Goal: Task Accomplishment & Management: Manage account settings

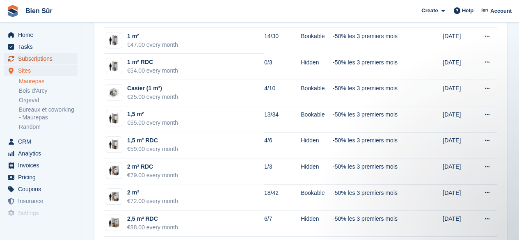
click at [31, 59] on span "Subscriptions" at bounding box center [42, 58] width 49 height 11
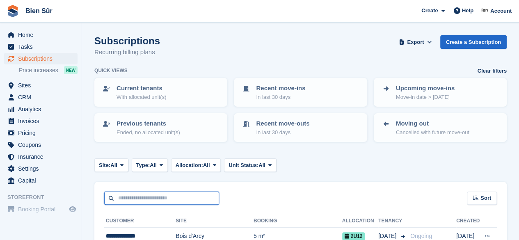
click at [131, 200] on input "text" at bounding box center [161, 199] width 115 height 14
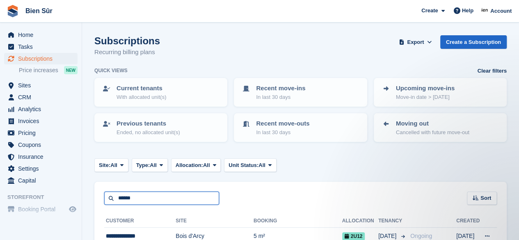
type input "******"
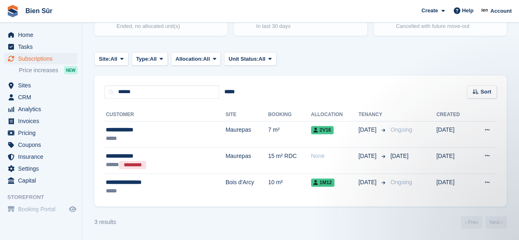
click at [226, 135] on td "Maurepas" at bounding box center [247, 134] width 43 height 26
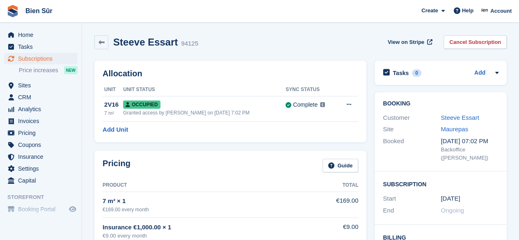
click at [460, 42] on link "Cancel Subscription" at bounding box center [475, 42] width 63 height 14
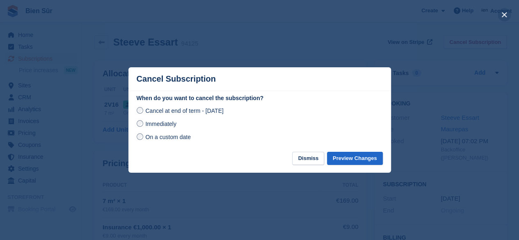
click at [503, 14] on button "close" at bounding box center [504, 14] width 13 height 13
